Goal: Communication & Community: Answer question/provide support

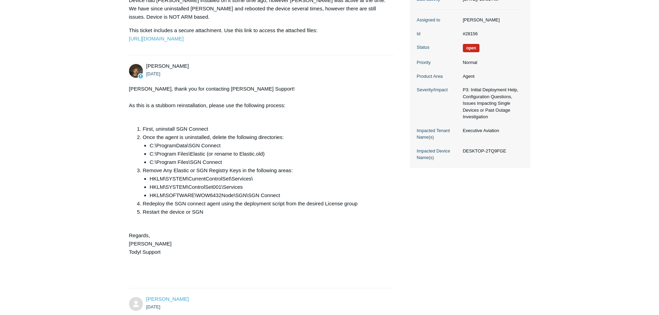
scroll to position [35, 0]
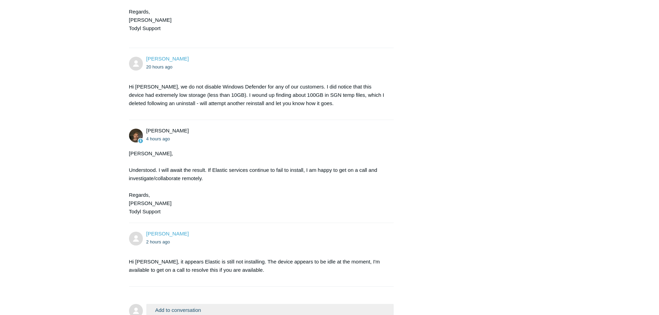
scroll to position [1386, 0]
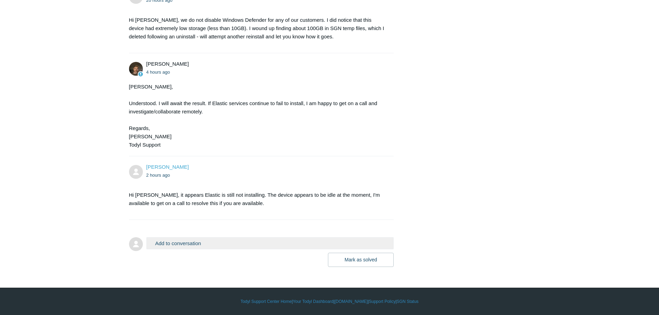
click at [308, 207] on p "Hi [PERSON_NAME], it appears Elastic is still not installing. The device appear…" at bounding box center [258, 199] width 258 height 17
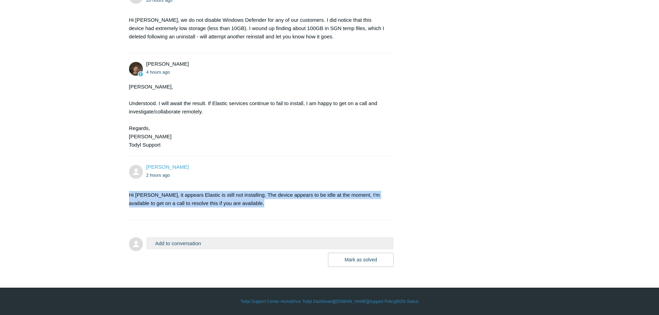
click at [308, 207] on p "Hi [PERSON_NAME], it appears Elastic is still not installing. The device appear…" at bounding box center [258, 199] width 258 height 17
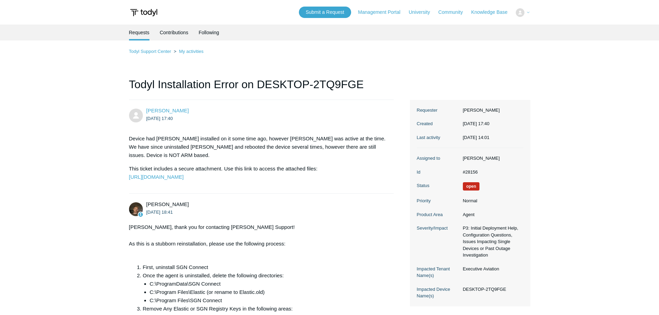
scroll to position [1386, 0]
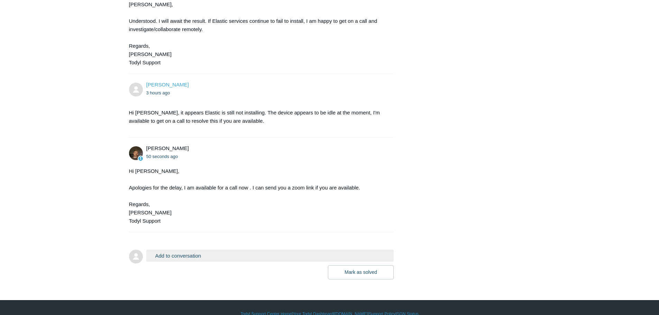
scroll to position [1480, 0]
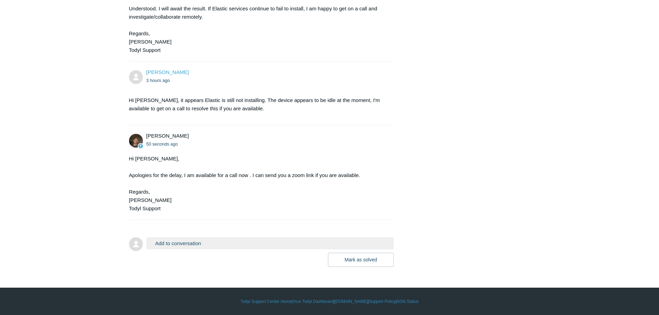
click at [235, 242] on button "Add to conversation" at bounding box center [270, 243] width 248 height 12
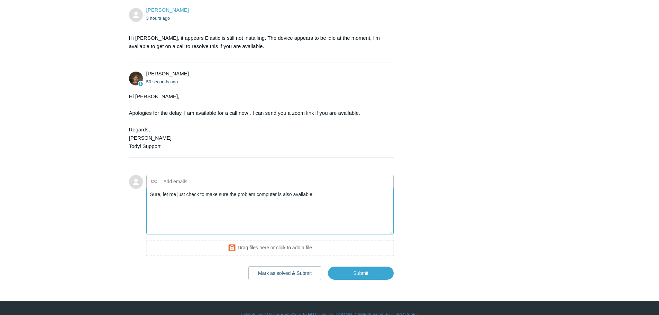
scroll to position [1556, 0]
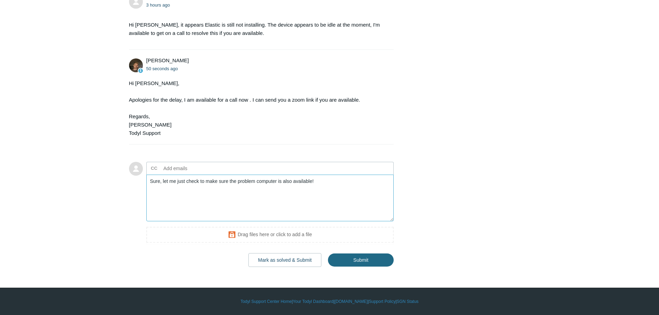
type textarea "Sure, let me just check to make sure the problem computer is also available!"
click at [358, 261] on input "Submit" at bounding box center [361, 260] width 66 height 14
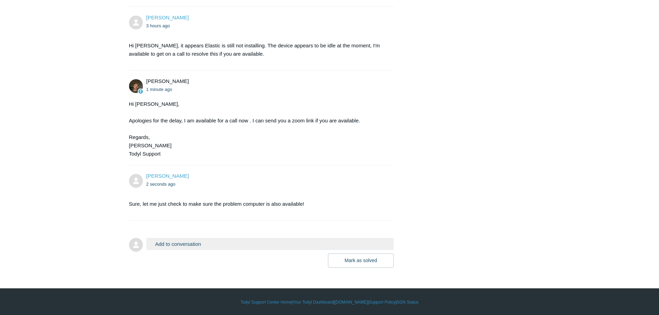
scroll to position [1536, 0]
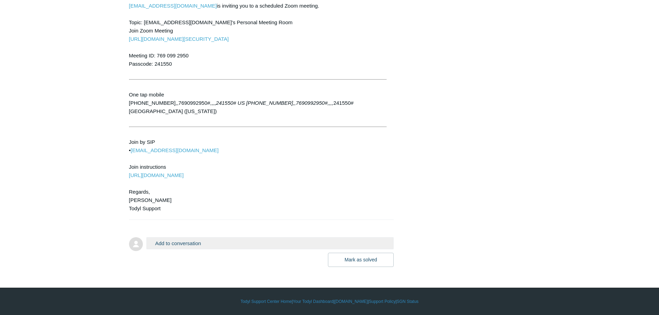
scroll to position [1800, 0]
click at [221, 245] on button "Add to conversation" at bounding box center [270, 243] width 248 height 12
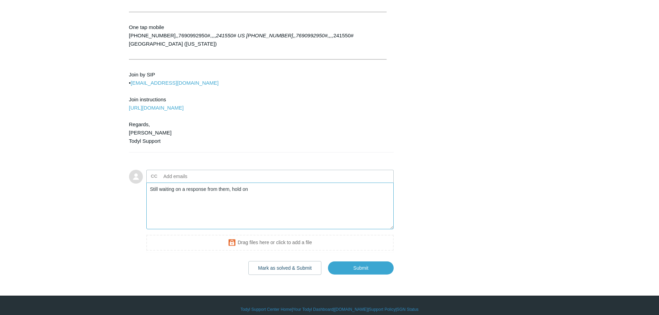
scroll to position [1876, 0]
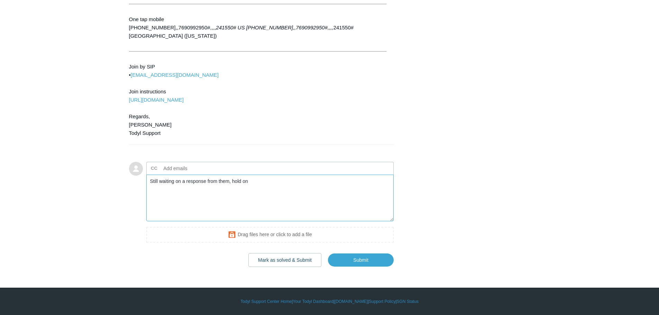
click at [307, 192] on textarea "Still waiting on a response from them, hold on" at bounding box center [270, 198] width 248 height 47
type textarea "Still waiting on a response from them, left them a voicemail."
click at [374, 263] on input "Submit" at bounding box center [361, 260] width 66 height 14
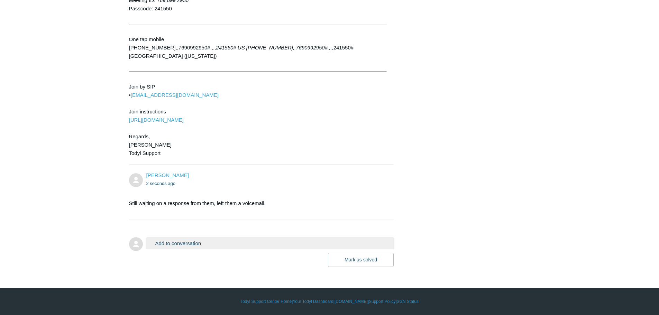
scroll to position [1786, 0]
